Goal: Task Accomplishment & Management: Complete application form

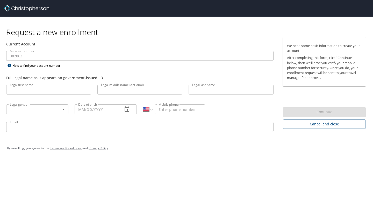
select select "US"
click at [81, 86] on input "Legal first name" at bounding box center [48, 90] width 85 height 10
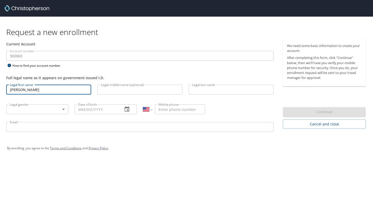
type input "[PERSON_NAME]"
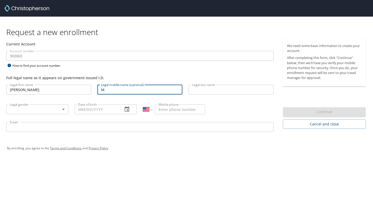
type input "M"
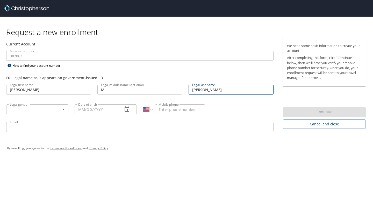
type input "[PERSON_NAME]"
click at [35, 112] on body "Request a new enrollment Current Account Account number 302063 Account number H…" at bounding box center [186, 101] width 373 height 202
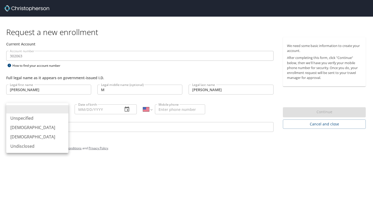
click at [30, 135] on li "[DEMOGRAPHIC_DATA]" at bounding box center [37, 136] width 62 height 9
type input "[DEMOGRAPHIC_DATA]"
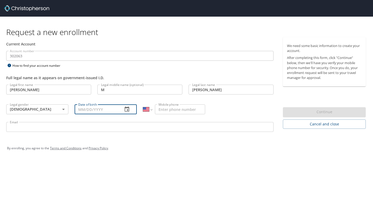
click at [107, 110] on input "Date of birth" at bounding box center [97, 109] width 44 height 10
type input "[DATE]"
click at [174, 109] on input "Mobile phone" at bounding box center [180, 109] width 50 height 10
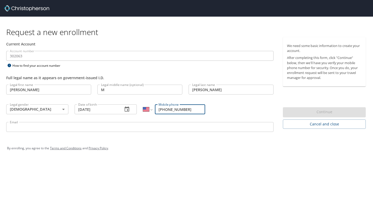
type input "[PHONE_NUMBER]"
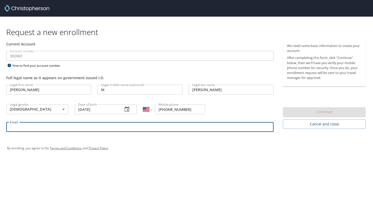
click at [137, 127] on input "Email" at bounding box center [140, 127] width 268 height 10
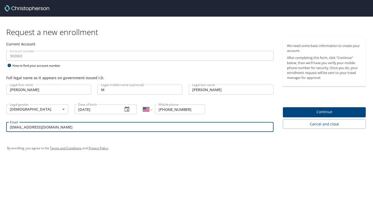
type input "[EMAIL_ADDRESS][DOMAIN_NAME]"
click at [316, 113] on span "Continue" at bounding box center [324, 112] width 75 height 6
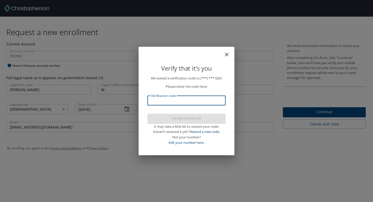
click at [207, 98] on input "Verification code" at bounding box center [187, 100] width 78 height 10
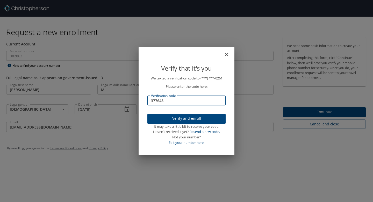
type input "377648"
click at [224, 116] on button "Verify and enroll" at bounding box center [187, 119] width 78 height 10
